Goal: Task Accomplishment & Management: Use online tool/utility

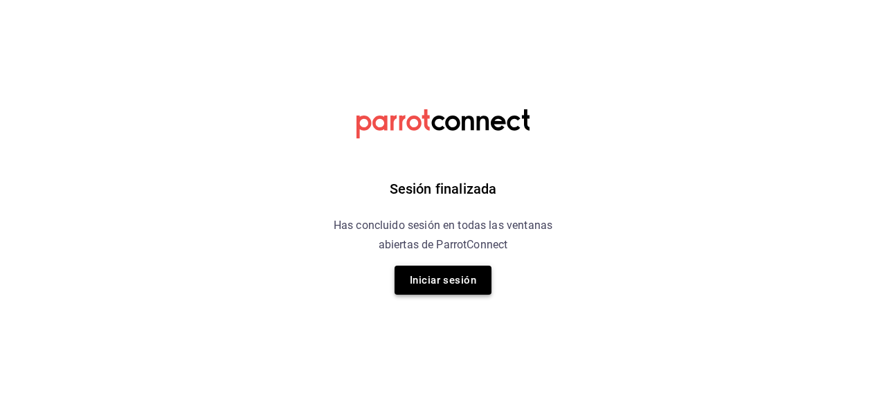
click at [428, 275] on button "Iniciar sesión" at bounding box center [443, 280] width 97 height 29
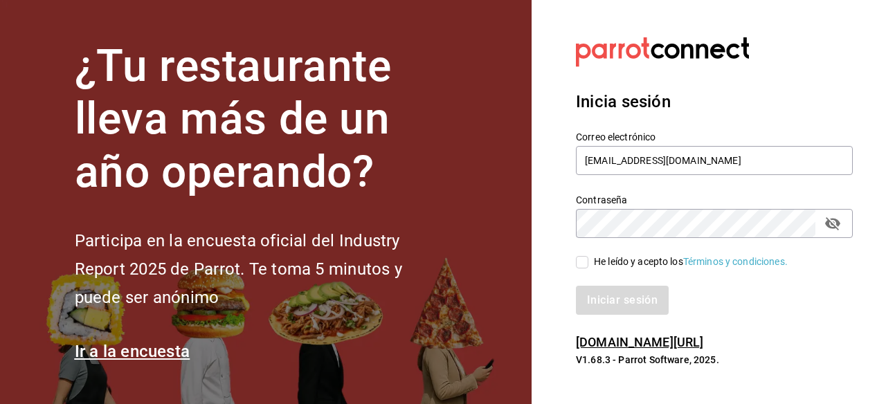
click at [583, 260] on input "He leído y acepto los Términos y condiciones." at bounding box center [582, 262] width 12 height 12
checkbox input "true"
click at [582, 309] on button "Iniciar sesión" at bounding box center [623, 300] width 94 height 29
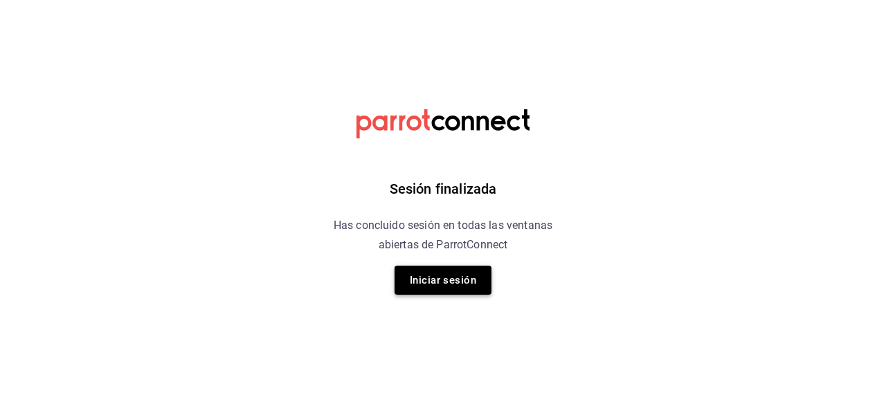
click at [435, 286] on button "Iniciar sesión" at bounding box center [443, 280] width 97 height 29
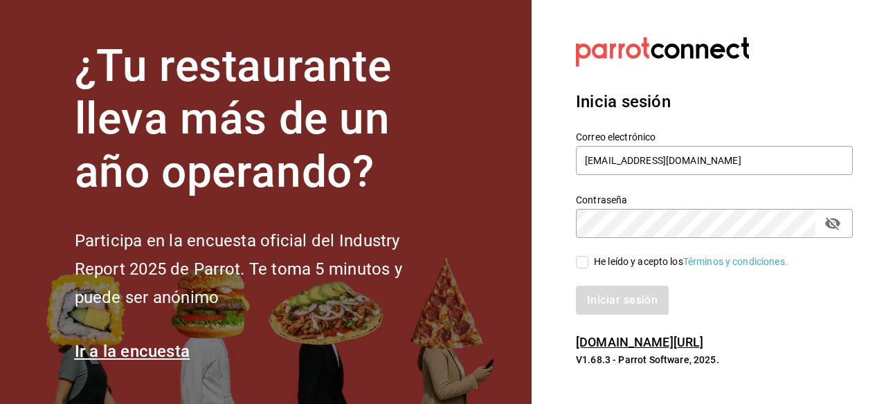
click at [579, 260] on input "He leído y acepto los Términos y condiciones." at bounding box center [582, 262] width 12 height 12
checkbox input "true"
click at [592, 295] on button "Iniciar sesión" at bounding box center [623, 300] width 94 height 29
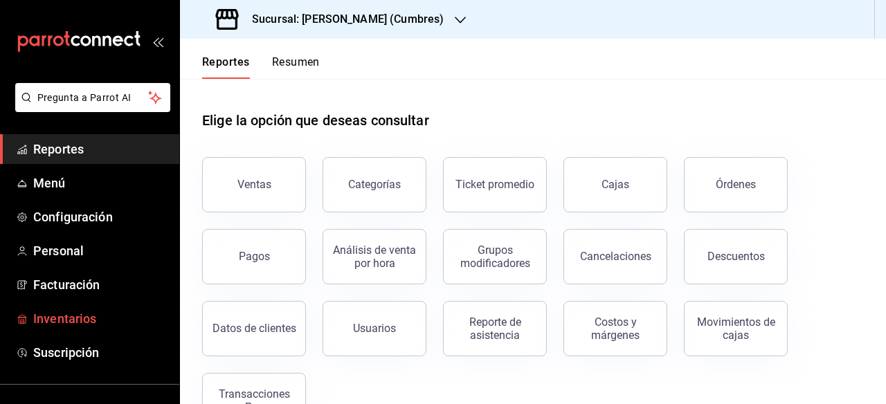
click at [44, 316] on span "Inventarios" at bounding box center [100, 318] width 135 height 19
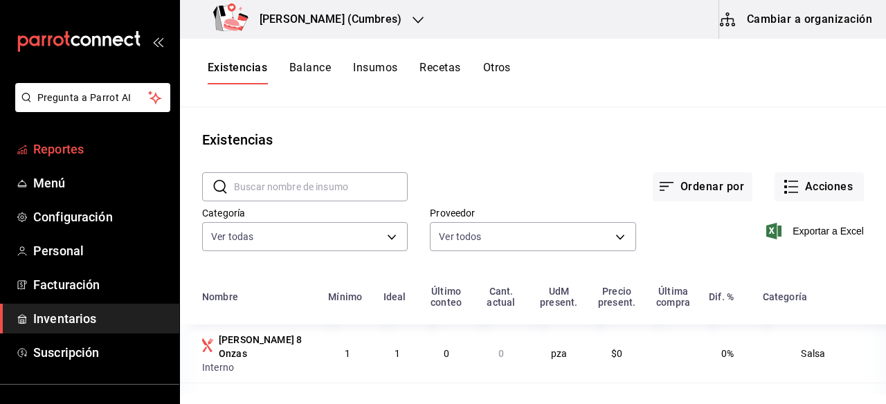
click at [80, 153] on span "Reportes" at bounding box center [100, 149] width 135 height 19
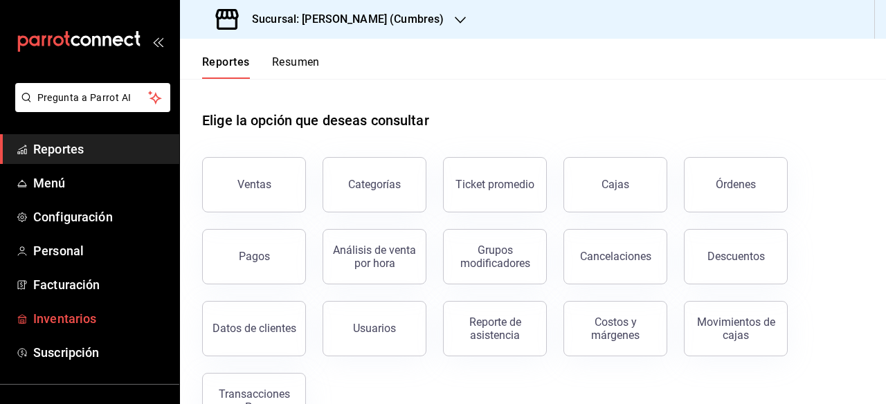
click at [65, 316] on span "Inventarios" at bounding box center [100, 318] width 135 height 19
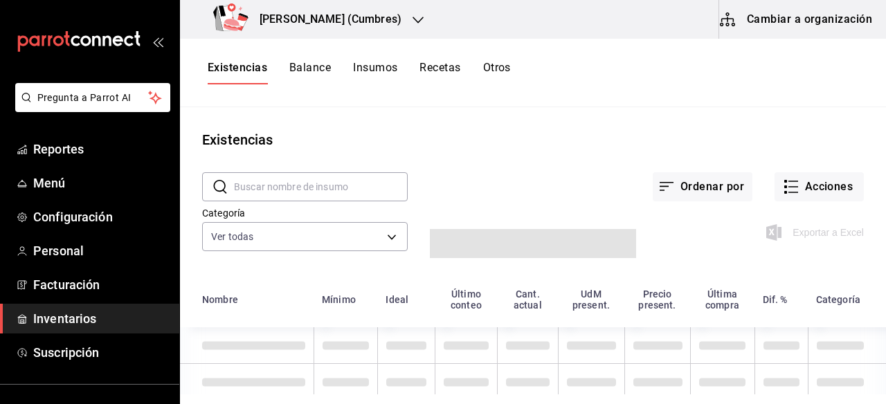
click at [371, 69] on button "Insumos" at bounding box center [375, 73] width 44 height 24
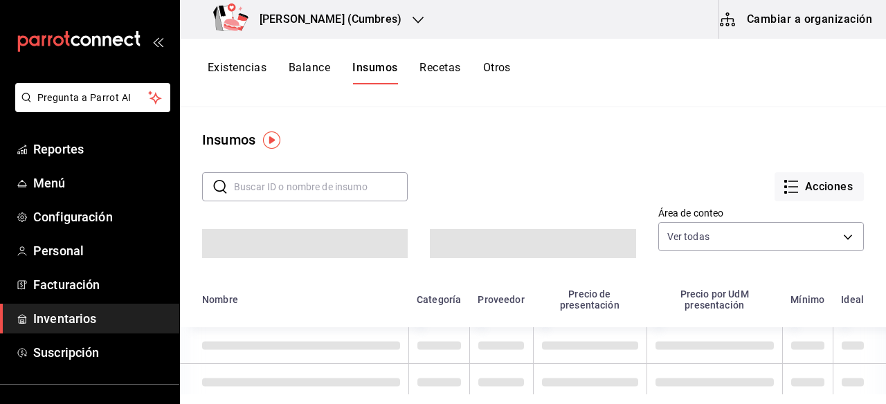
click at [302, 196] on input "text" at bounding box center [321, 187] width 174 height 28
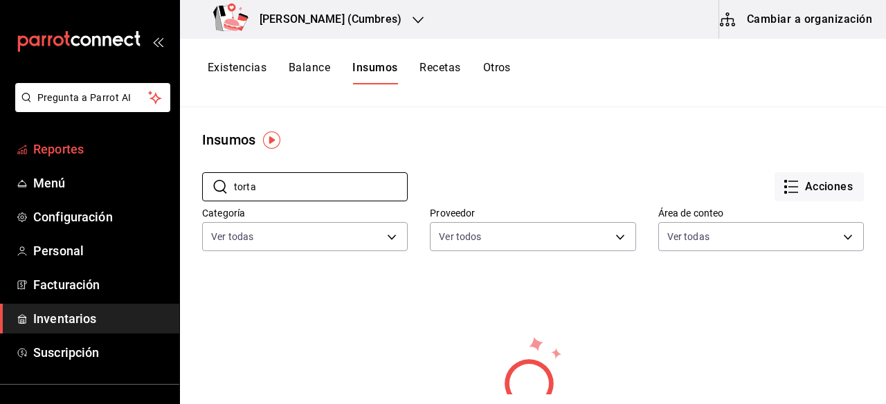
type input "torta"
click at [80, 150] on span "Reportes" at bounding box center [100, 149] width 135 height 19
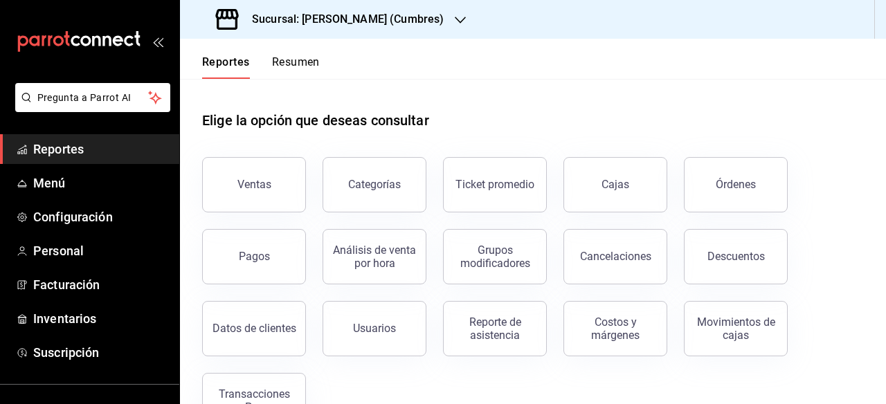
click at [423, 20] on div "Sucursal: Don Macizo (Cumbres)" at bounding box center [331, 19] width 280 height 39
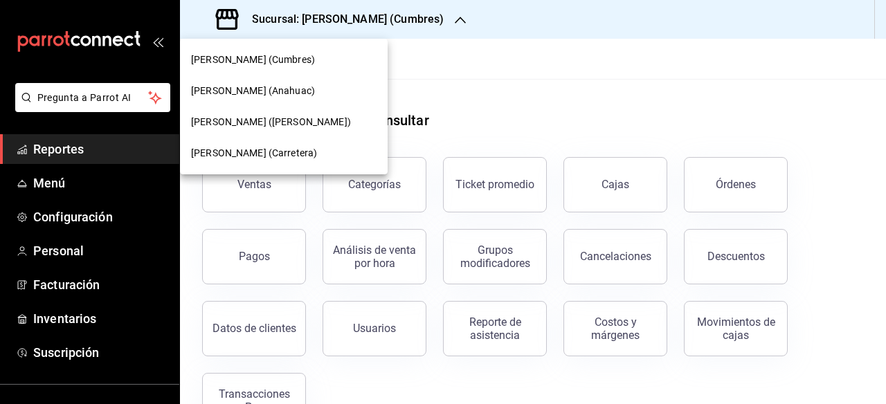
click at [339, 126] on div "Don Macizo (Humberto Lobo)" at bounding box center [283, 122] width 185 height 15
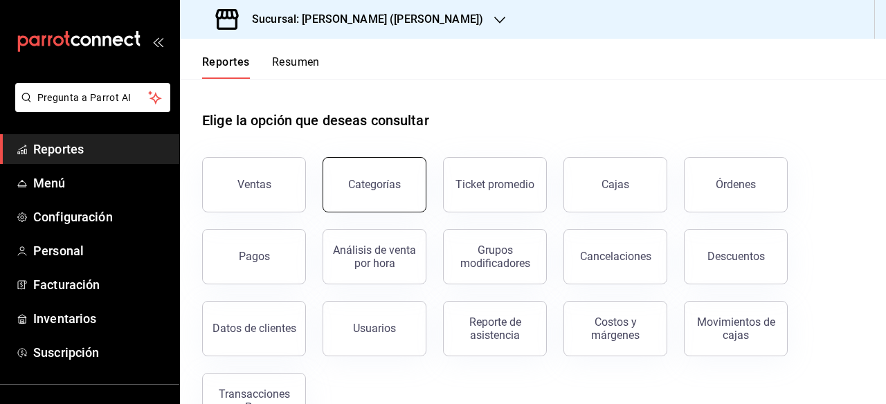
click at [349, 197] on button "Categorías" at bounding box center [375, 184] width 104 height 55
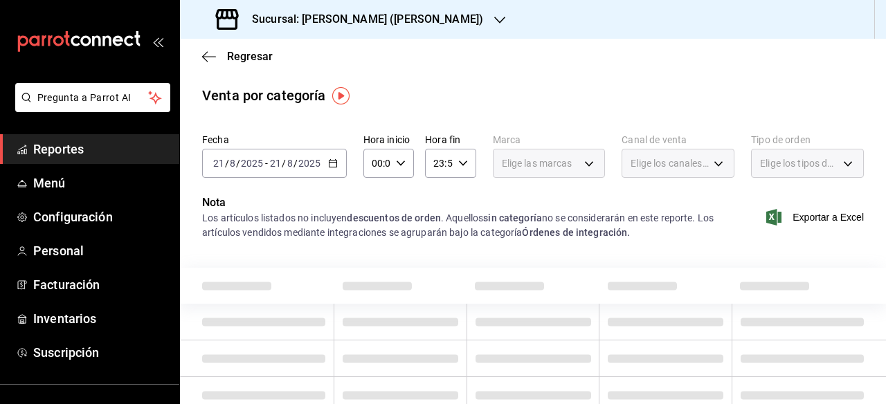
click at [329, 165] on icon "button" at bounding box center [333, 164] width 10 height 10
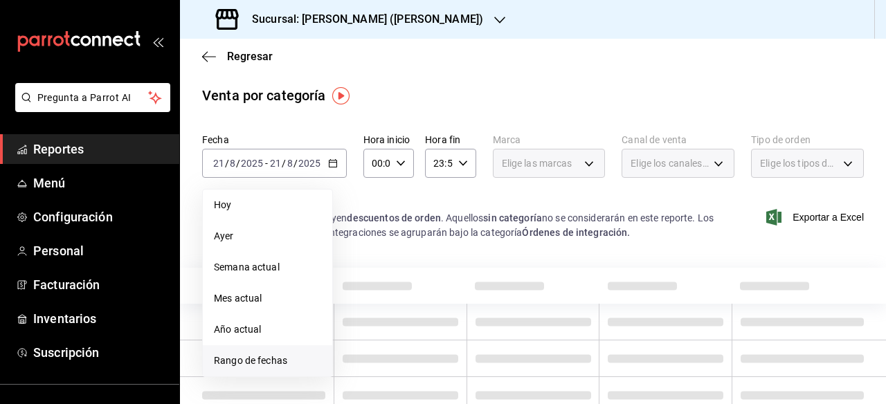
click at [242, 358] on span "Rango de fechas" at bounding box center [267, 361] width 107 height 15
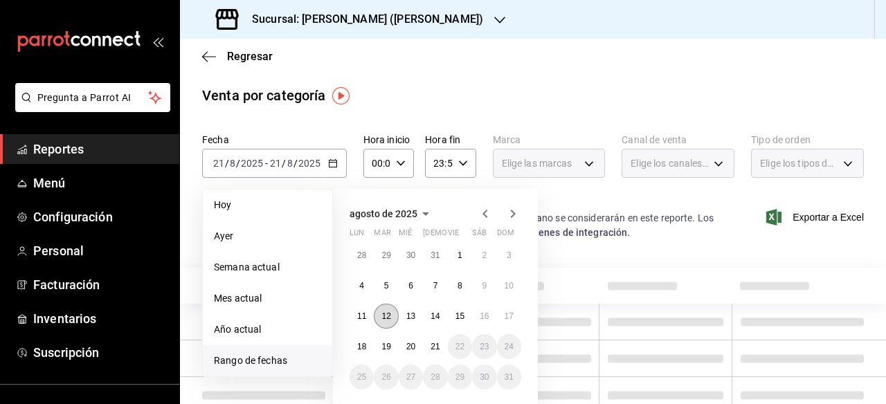
click at [388, 318] on abbr "12" at bounding box center [385, 316] width 9 height 10
click at [507, 315] on abbr "17" at bounding box center [509, 316] width 9 height 10
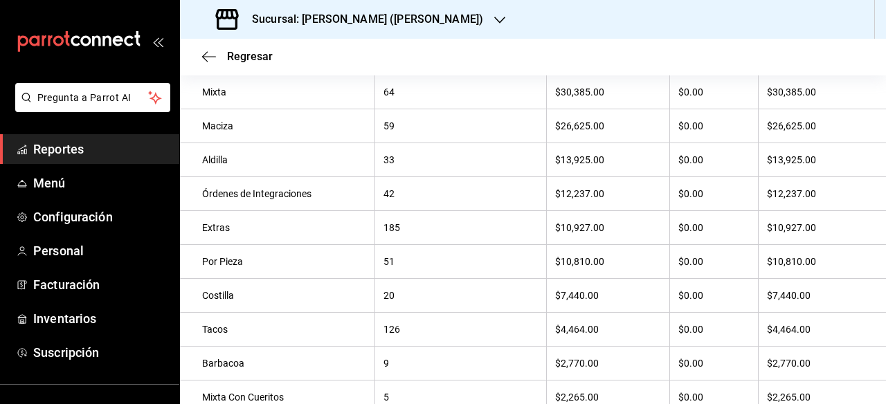
scroll to position [70, 0]
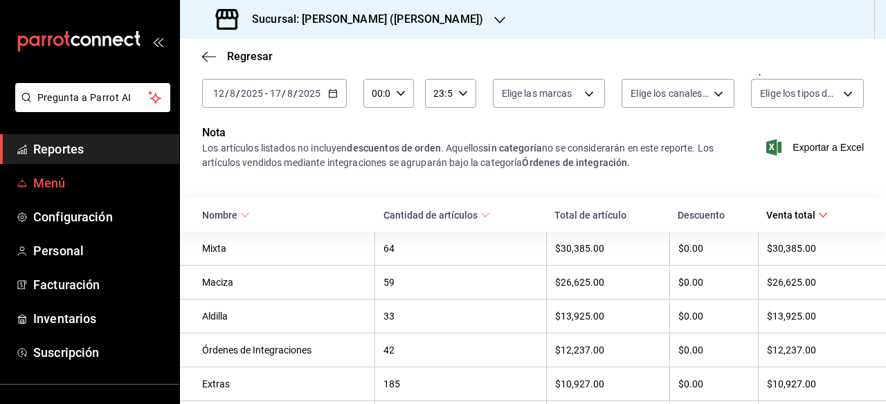
click at [82, 185] on span "Menú" at bounding box center [100, 183] width 135 height 19
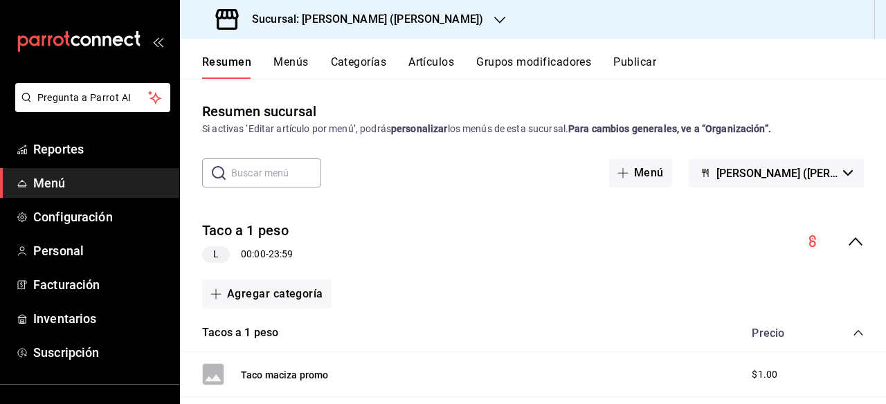
click at [429, 57] on button "Artículos" at bounding box center [431, 67] width 46 height 24
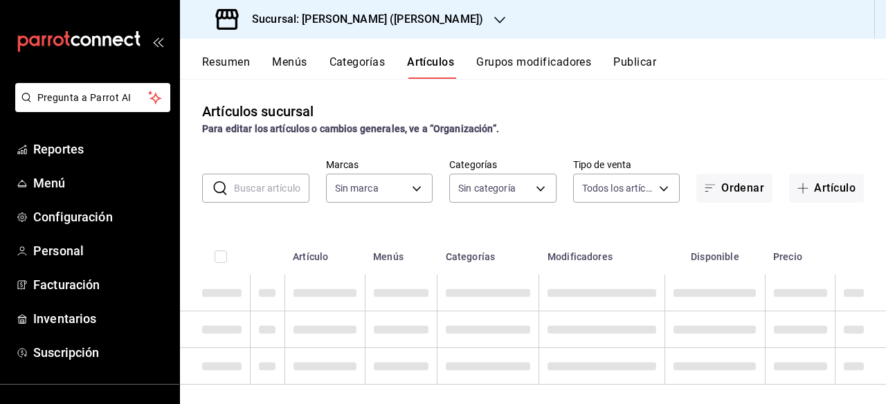
type input "4fa54088-30eb-4579-9ef7-289cbf4483bc,8d4bcae4-07a8-489a-b840-b7d3a3fd0e8c"
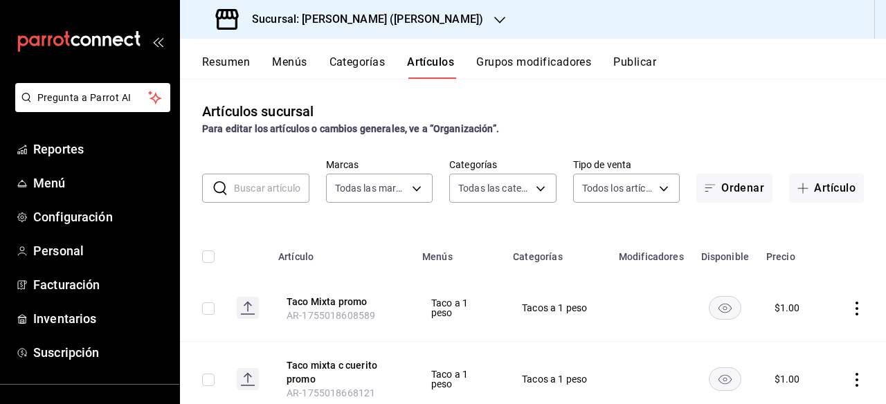
type input "96f27a05-a5bf-4cd3-a39e-ea922457a3c4,33c9075d-dec5-404b-a0f4-7b6f884fbe50,67311…"
click at [276, 59] on button "Menús" at bounding box center [289, 67] width 35 height 24
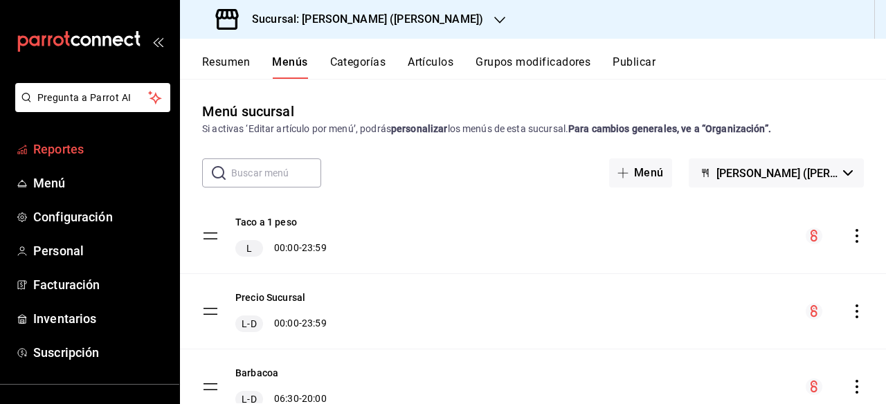
click at [70, 148] on span "Reportes" at bounding box center [100, 149] width 135 height 19
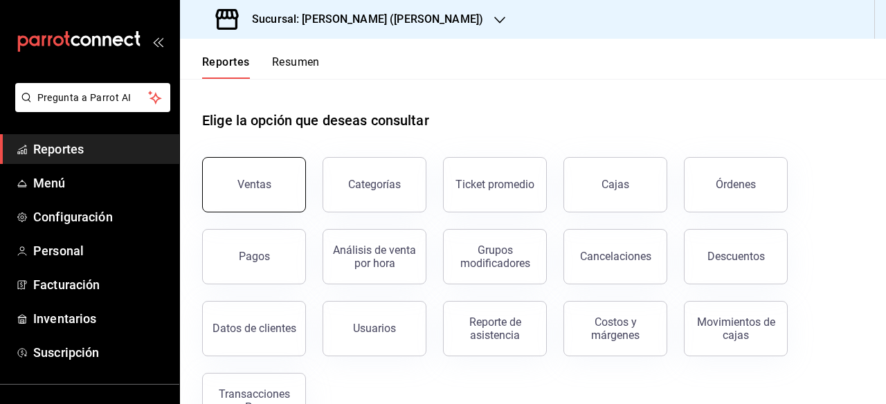
click at [280, 194] on button "Ventas" at bounding box center [254, 184] width 104 height 55
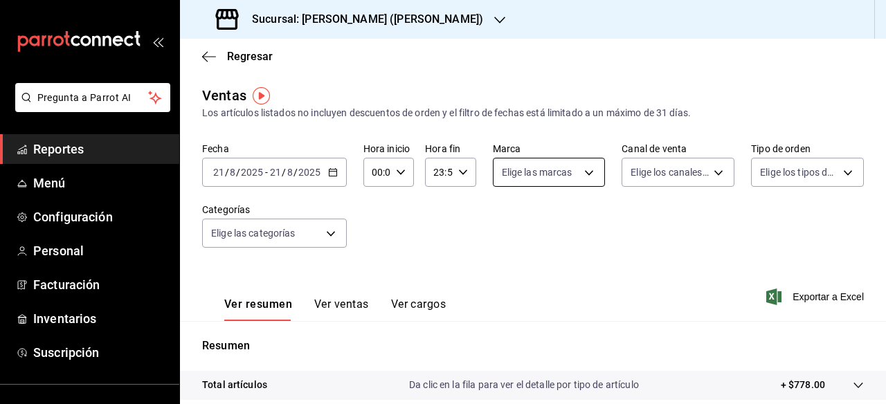
click at [572, 177] on body "Pregunta a Parrot AI Reportes Menú Configuración Personal Facturación Inventari…" at bounding box center [443, 202] width 886 height 404
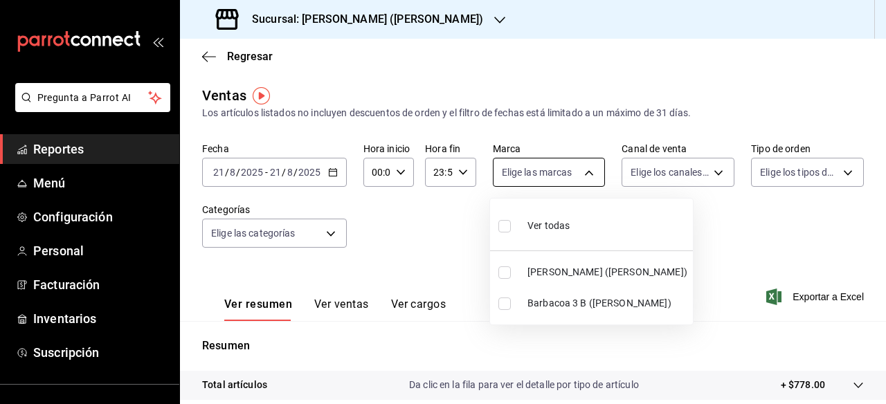
click at [572, 177] on div at bounding box center [443, 202] width 886 height 404
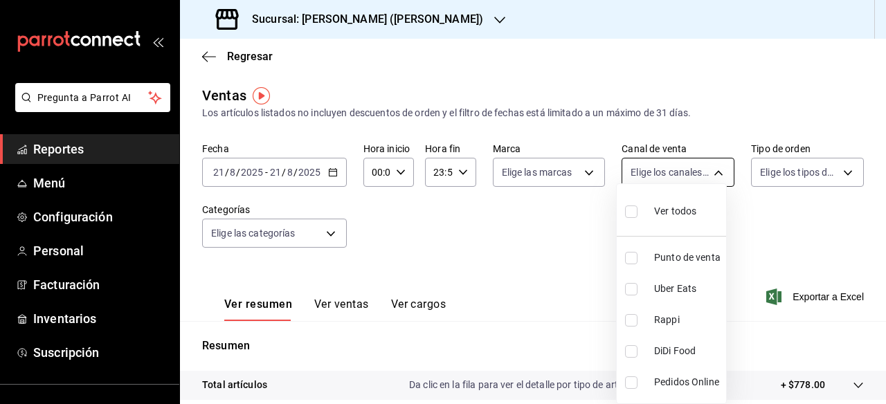
click at [679, 172] on body "Pregunta a Parrot AI Reportes Menú Configuración Personal Facturación Inventari…" at bounding box center [443, 202] width 886 height 404
click at [679, 172] on div at bounding box center [443, 202] width 886 height 404
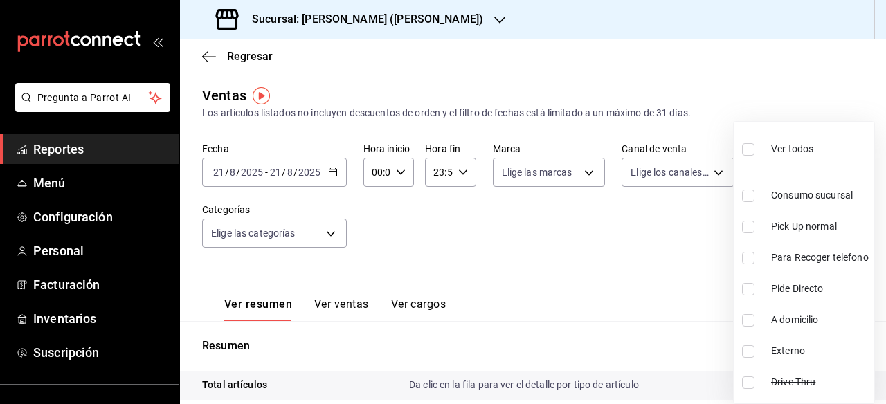
click at [789, 175] on body "Pregunta a Parrot AI Reportes Menú Configuración Personal Facturación Inventari…" at bounding box center [443, 202] width 886 height 404
click at [789, 175] on ul "Ver todos Consumo sucursal Pick Up normal Para Recoger telefono Pide Directo A …" at bounding box center [804, 263] width 141 height 282
click at [803, 81] on div at bounding box center [443, 202] width 886 height 404
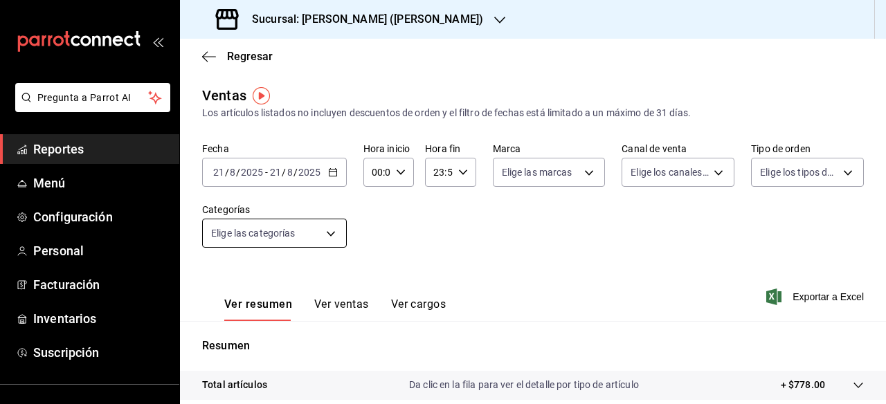
click at [291, 239] on body "Pregunta a Parrot AI Reportes Menú Configuración Personal Facturación Inventari…" at bounding box center [443, 202] width 886 height 404
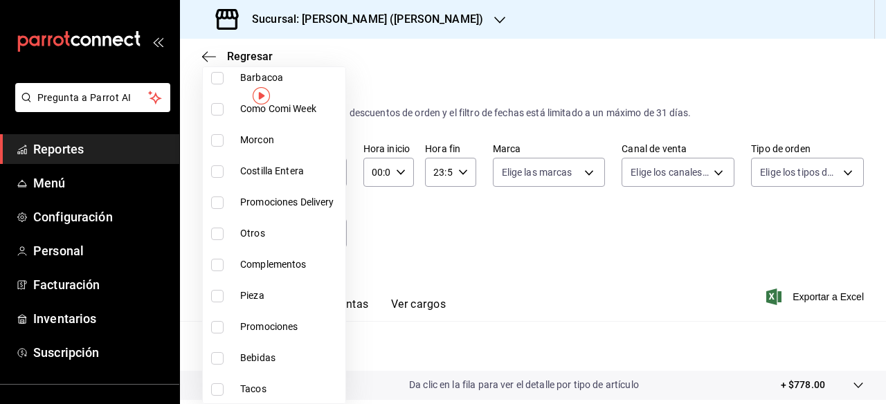
scroll to position [210, 0]
click at [402, 257] on div at bounding box center [443, 202] width 886 height 404
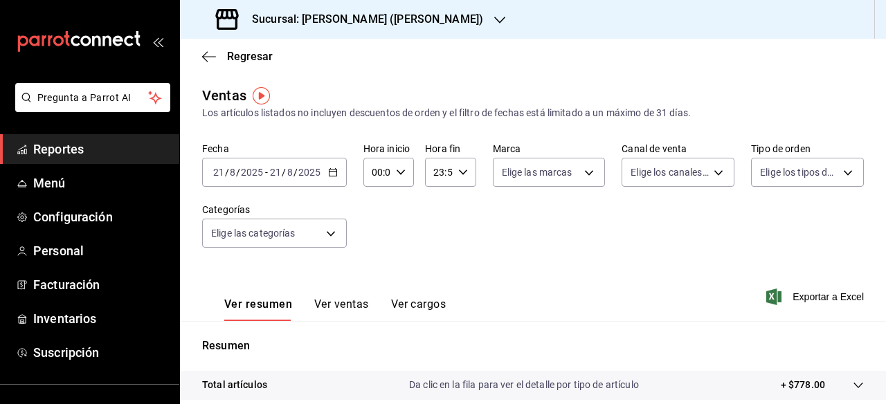
click at [322, 176] on div "2025-08-21 21 / 8 / 2025 - 2025-08-21 21 / 8 / 2025" at bounding box center [274, 172] width 145 height 29
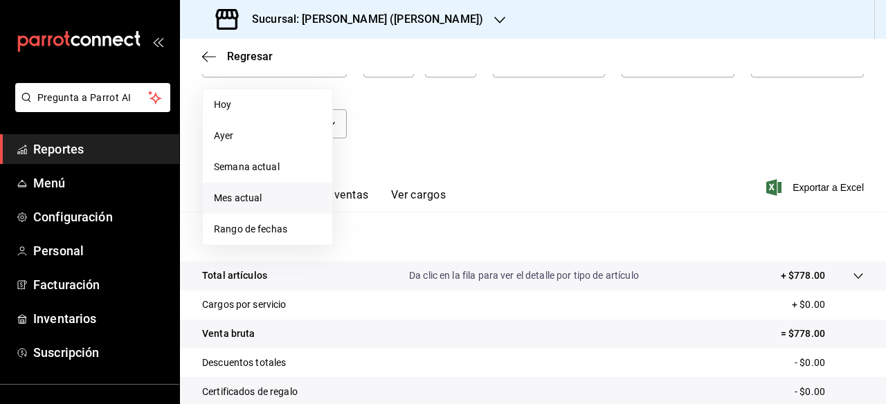
scroll to position [114, 0]
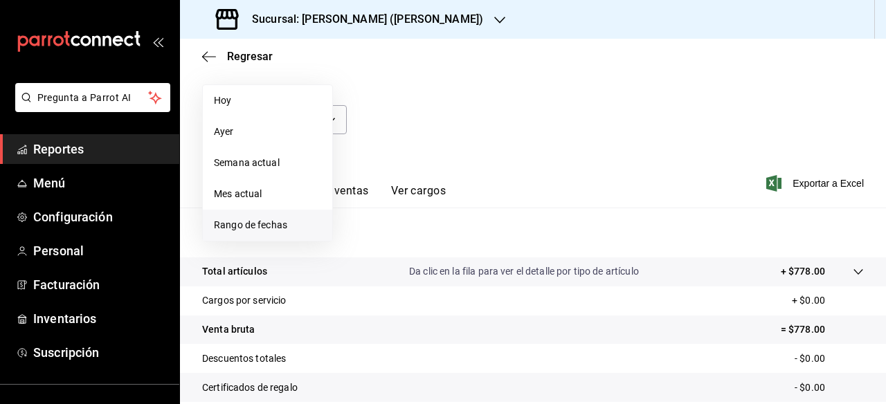
click at [275, 223] on span "Rango de fechas" at bounding box center [267, 225] width 107 height 15
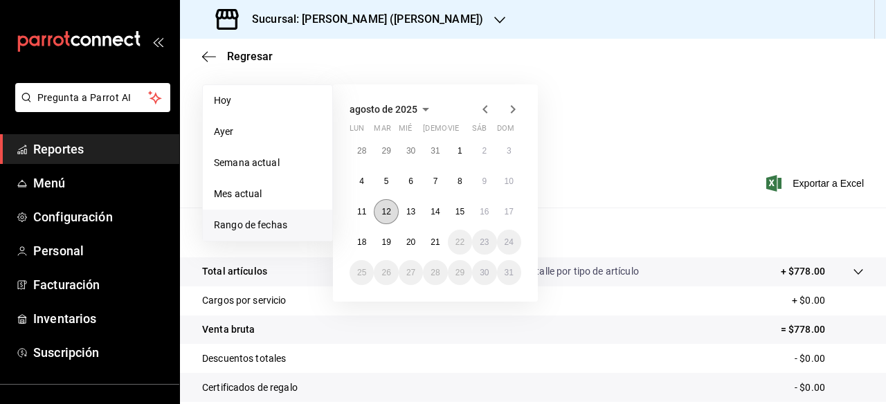
click at [392, 208] on button "12" at bounding box center [386, 211] width 24 height 25
click at [516, 212] on button "17" at bounding box center [509, 211] width 24 height 25
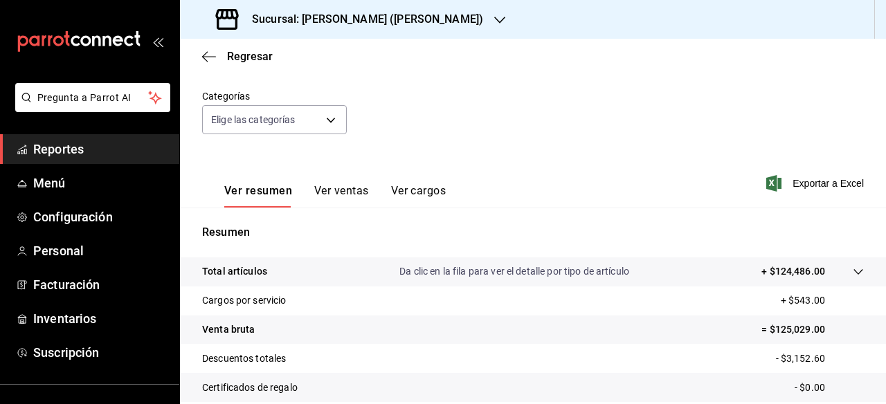
click at [359, 192] on button "Ver ventas" at bounding box center [341, 196] width 55 height 24
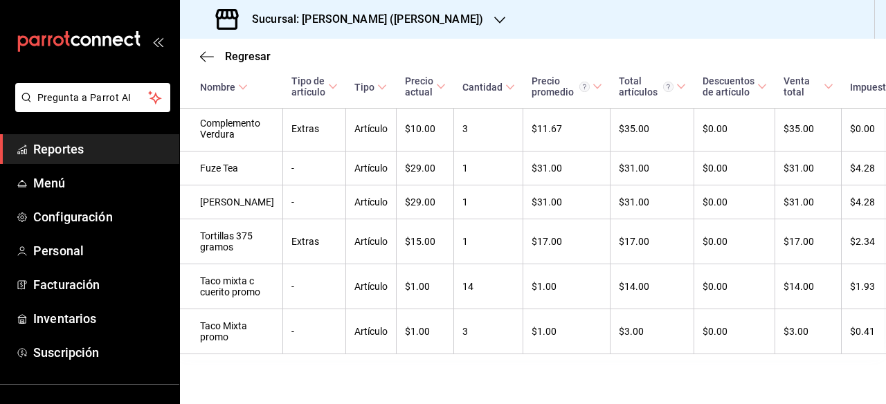
scroll to position [3097, 2]
